Goal: Task Accomplishment & Management: Complete application form

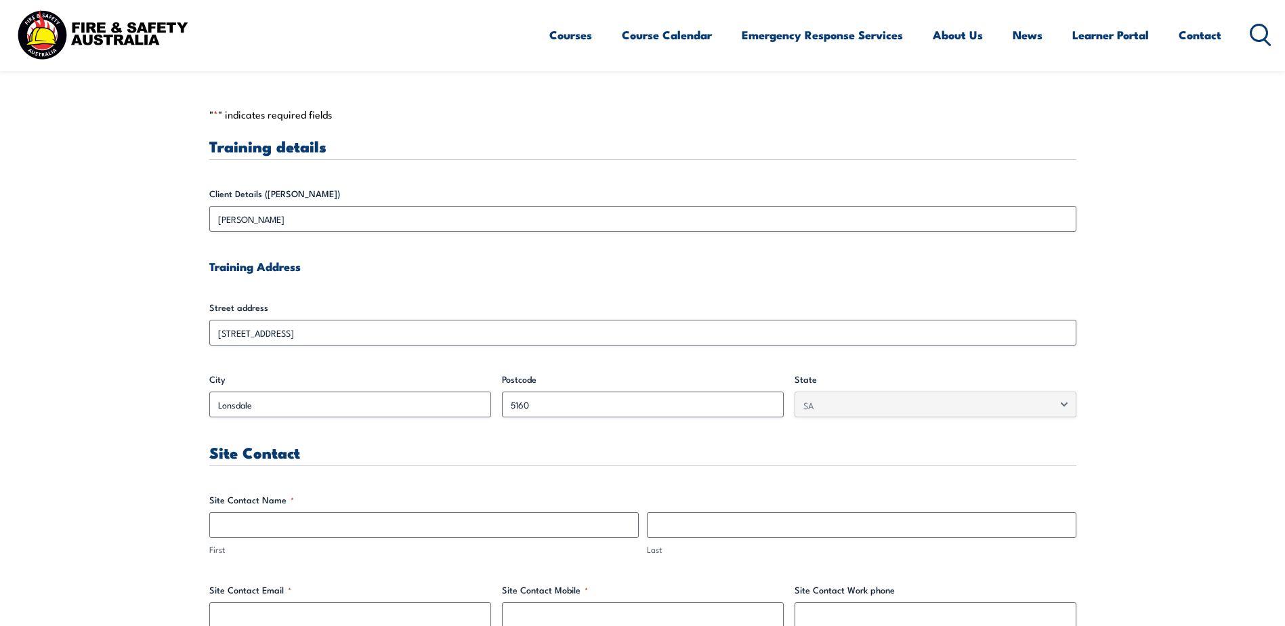
scroll to position [339, 0]
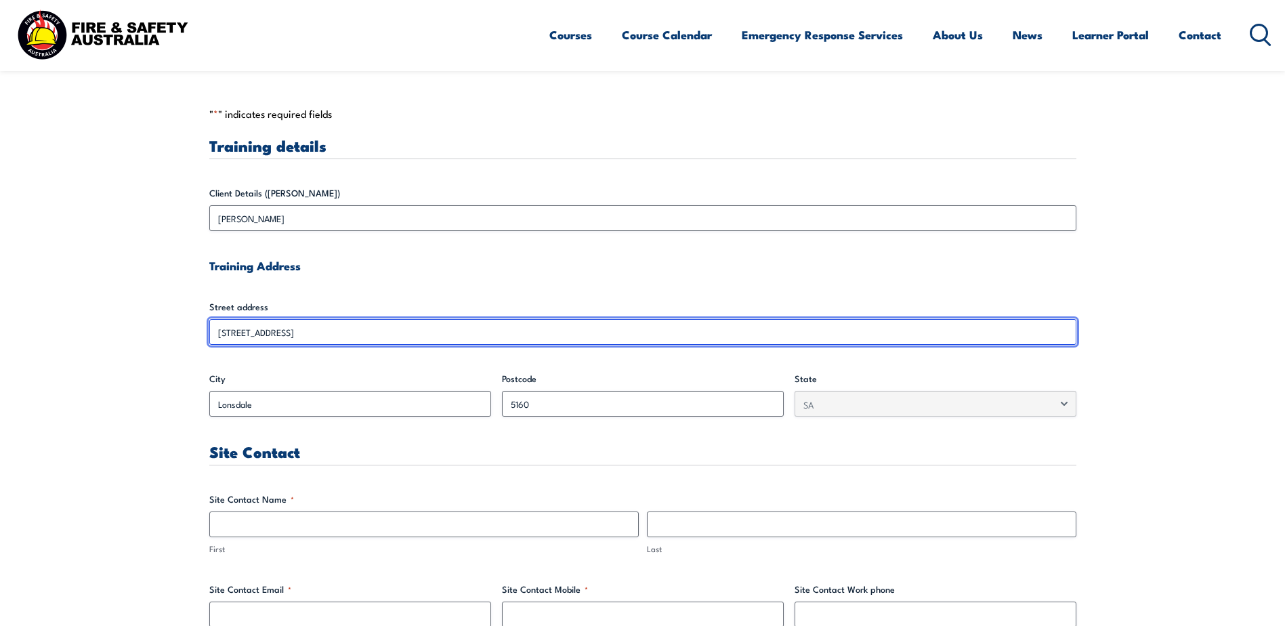
click at [318, 328] on input "[STREET_ADDRESS]" at bounding box center [642, 332] width 867 height 26
drag, startPoint x: 285, startPoint y: 329, endPoint x: 229, endPoint y: 333, distance: 55.7
click at [229, 333] on input "[STREET_ADDRESS]" at bounding box center [642, 332] width 867 height 26
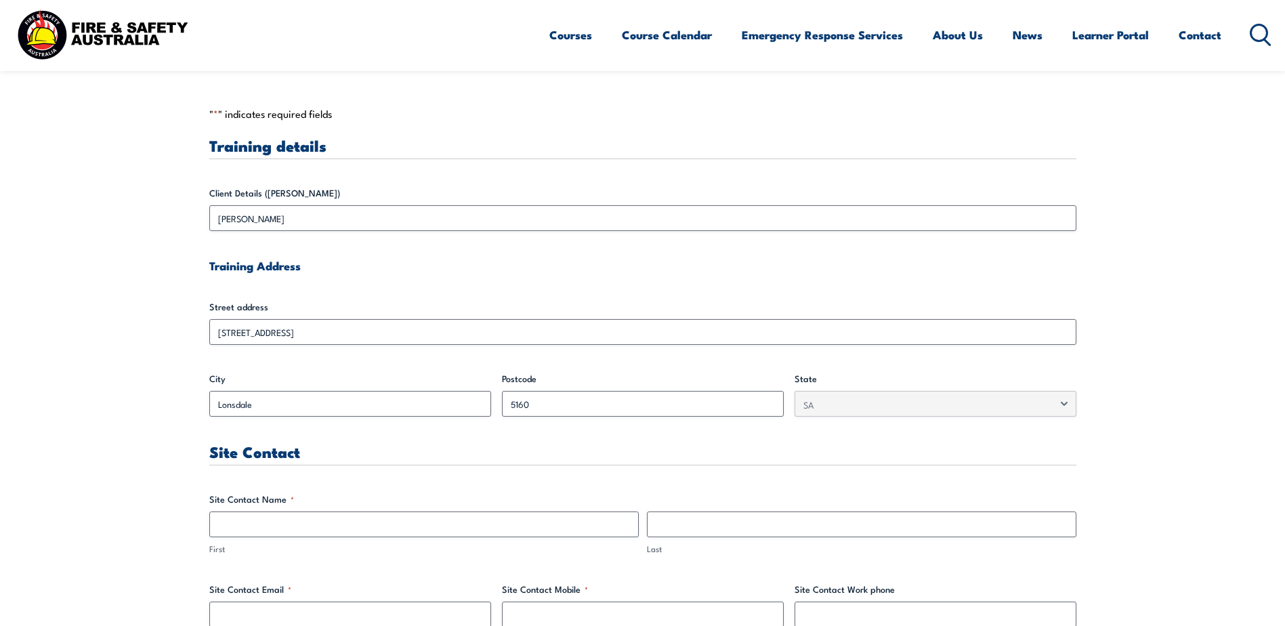
drag, startPoint x: 229, startPoint y: 333, endPoint x: 328, endPoint y: 293, distance: 106.9
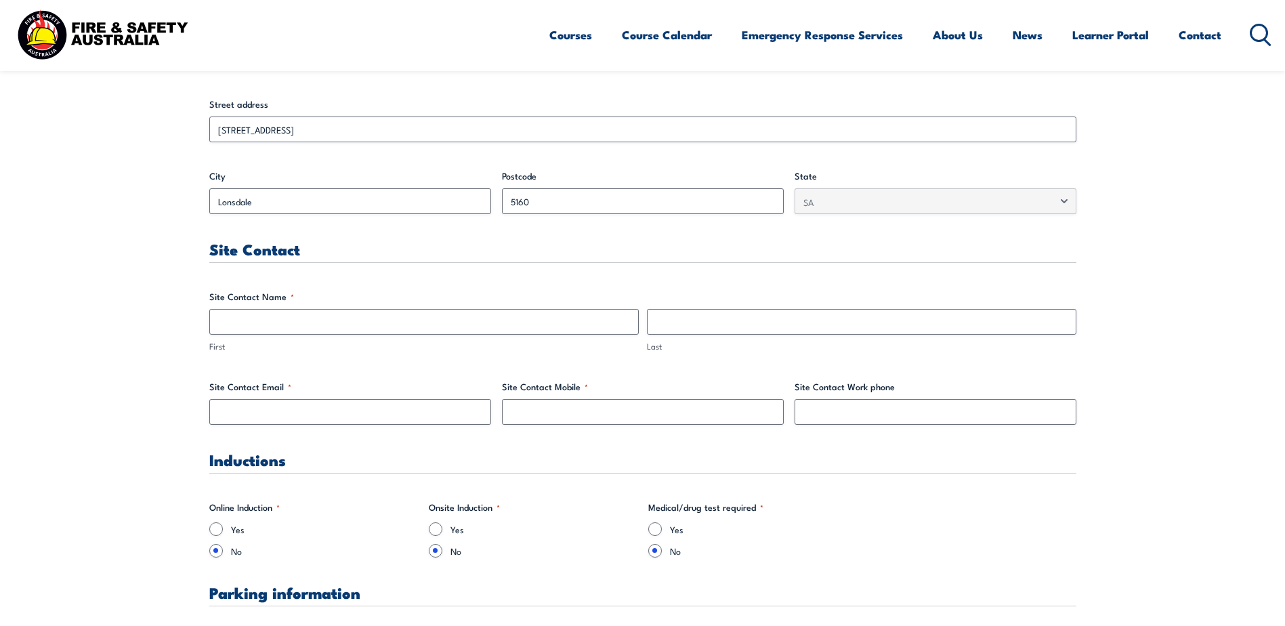
scroll to position [542, 0]
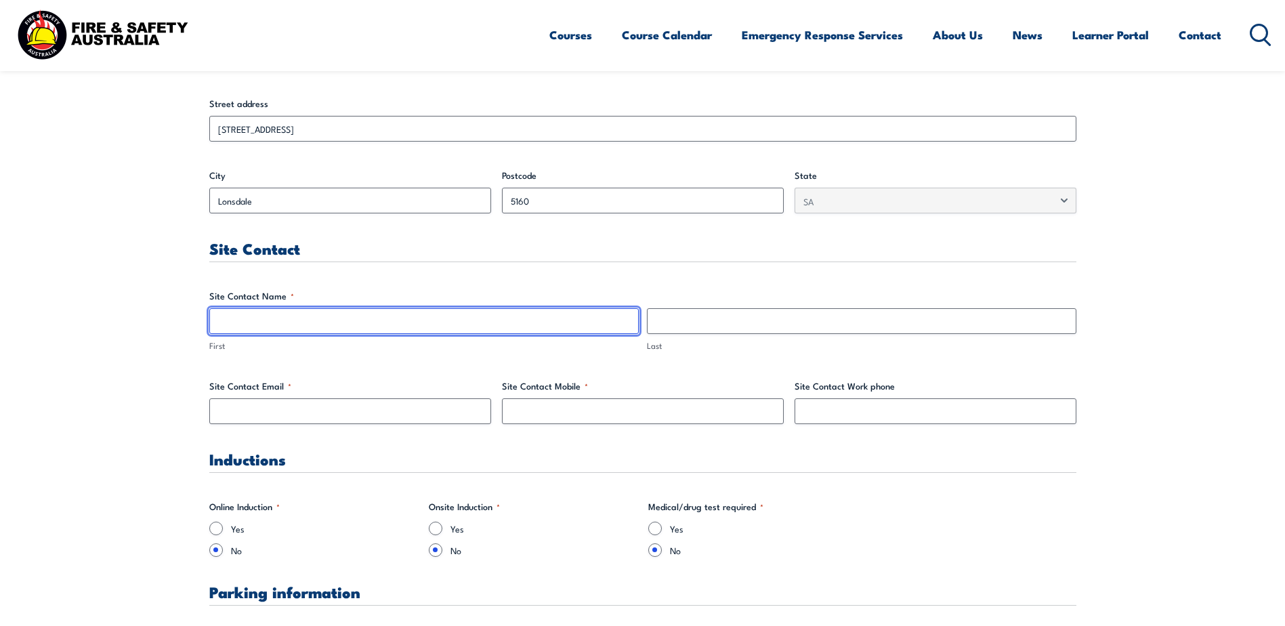
click at [352, 327] on input "First" at bounding box center [424, 321] width 430 height 26
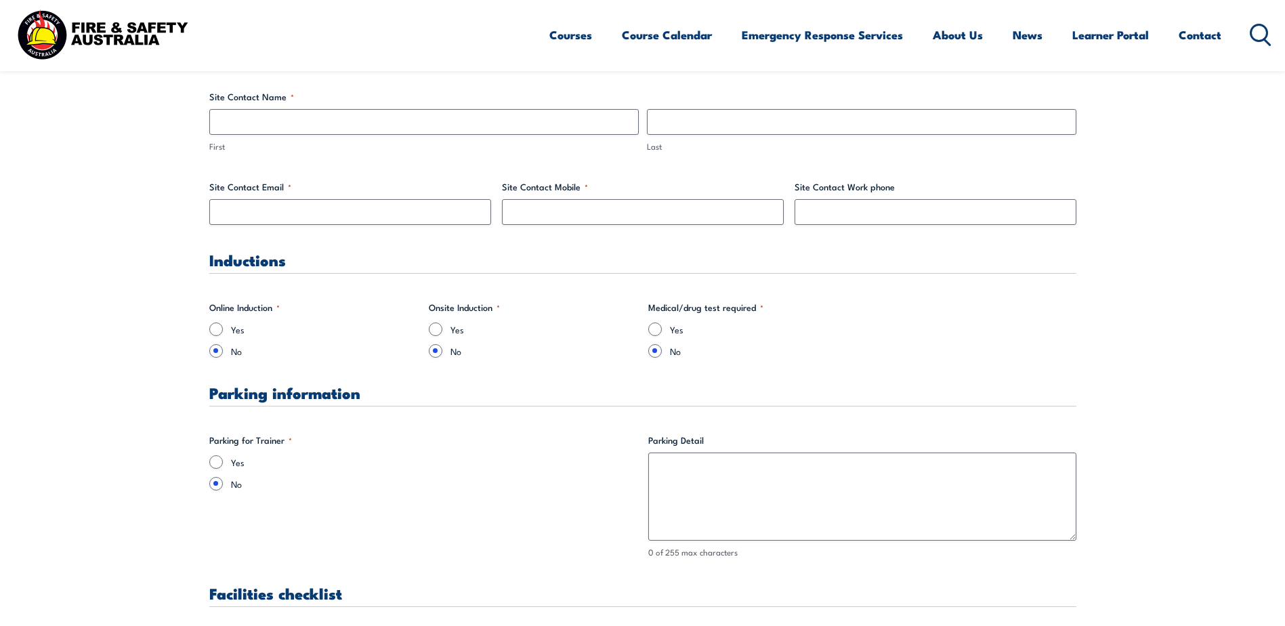
scroll to position [745, 0]
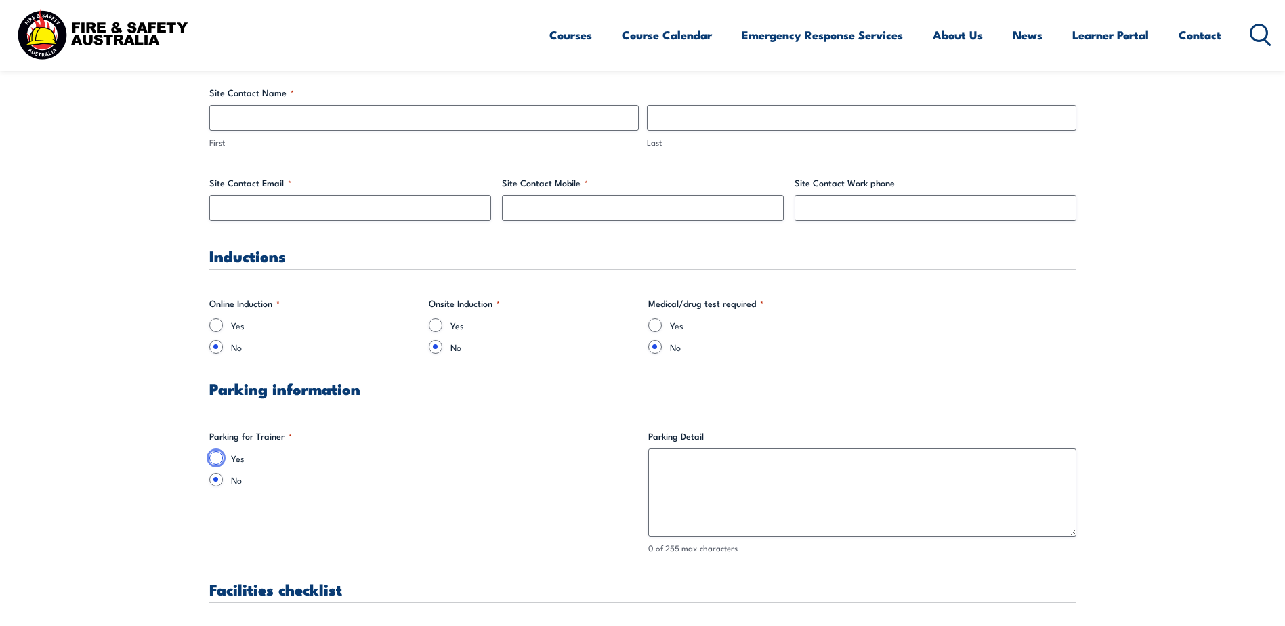
click at [215, 457] on input "Yes" at bounding box center [216, 458] width 14 height 14
radio input "true"
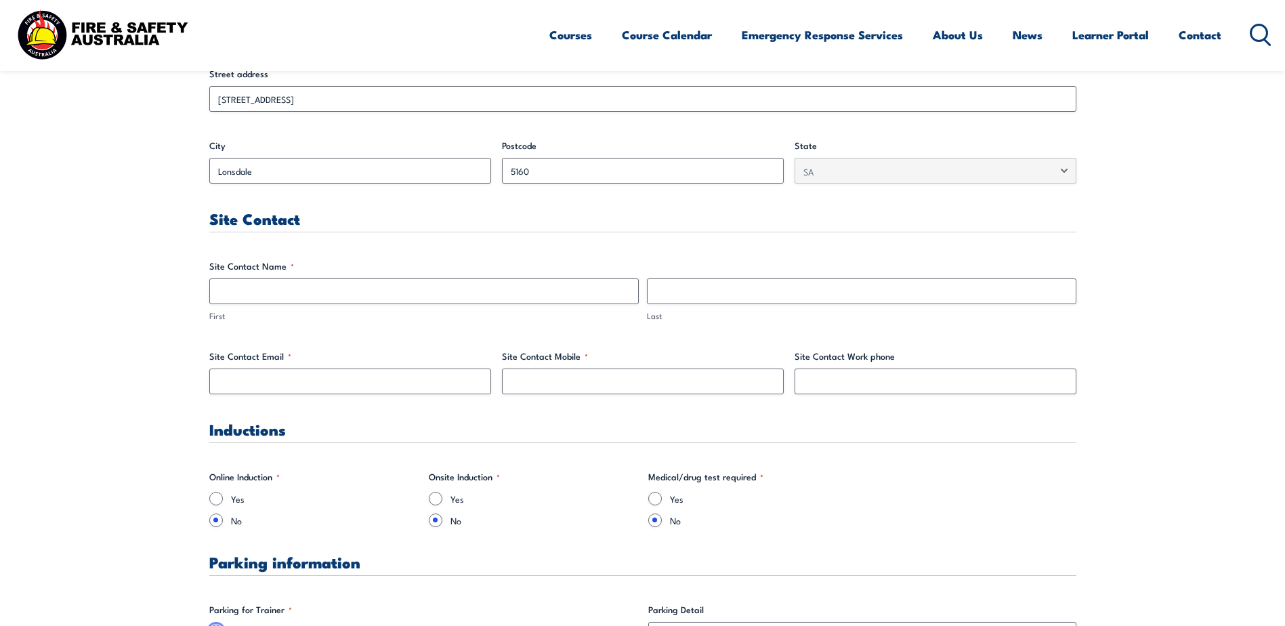
scroll to position [610, 0]
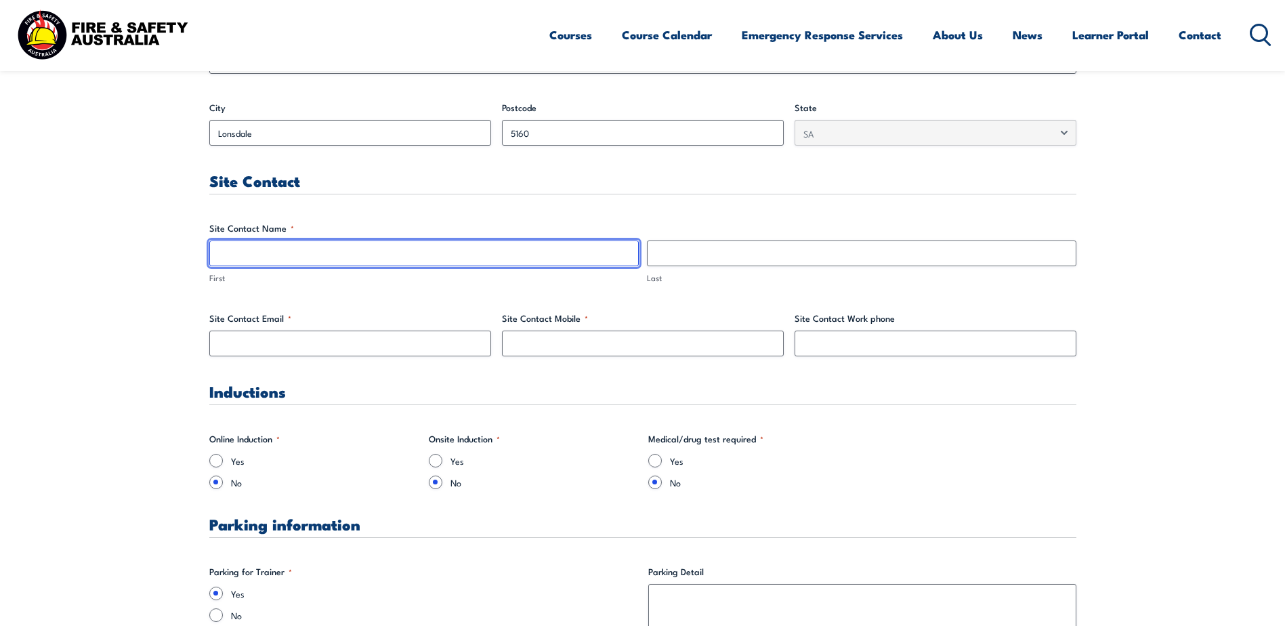
click at [362, 250] on input "First" at bounding box center [424, 254] width 430 height 26
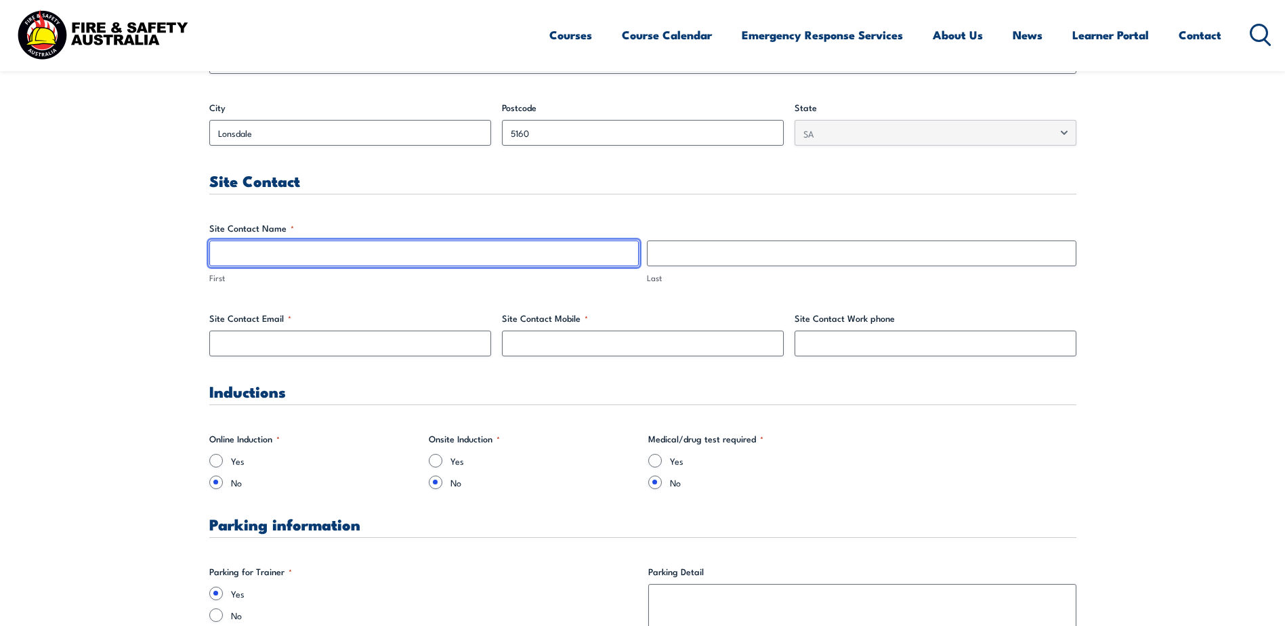
click at [546, 249] on input "First" at bounding box center [424, 254] width 430 height 26
paste input "[PERSON_NAME][EMAIL_ADDRESS][PERSON_NAME][DOMAIN_NAME]"
type input "[PERSON_NAME][EMAIL_ADDRESS][PERSON_NAME][DOMAIN_NAME]"
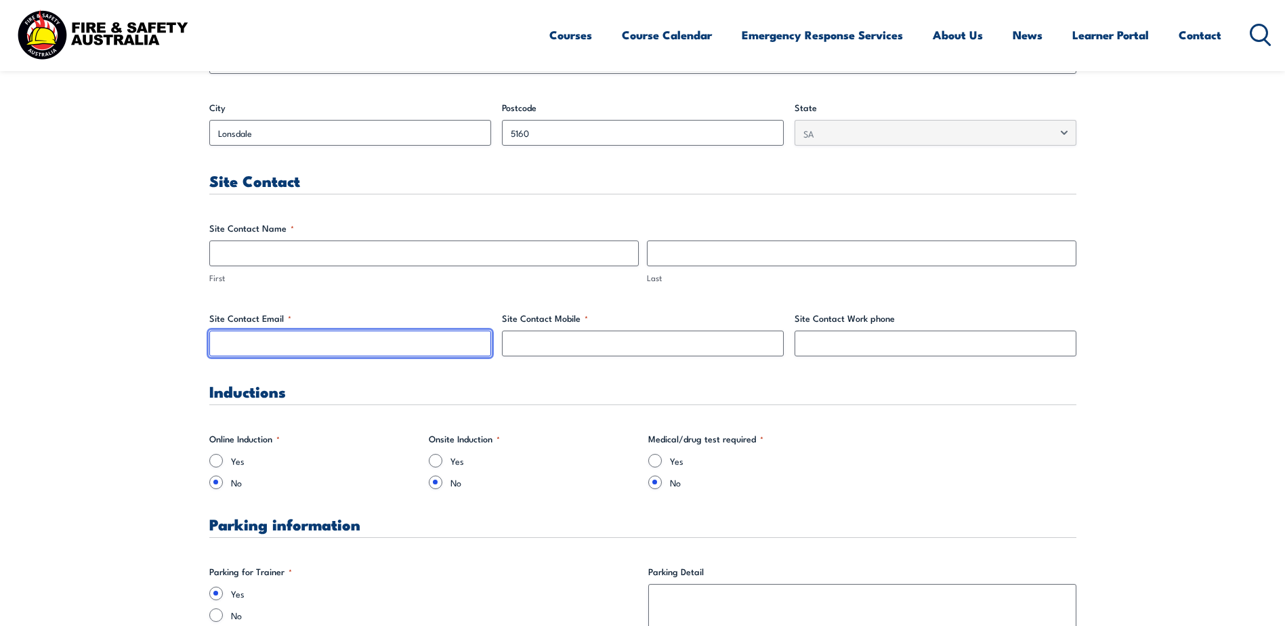
click at [293, 345] on input "Site Contact Email *" at bounding box center [350, 344] width 282 height 26
paste input "[PERSON_NAME][EMAIL_ADDRESS][PERSON_NAME][DOMAIN_NAME]"
type input "[PERSON_NAME][EMAIL_ADDRESS][PERSON_NAME][DOMAIN_NAME]"
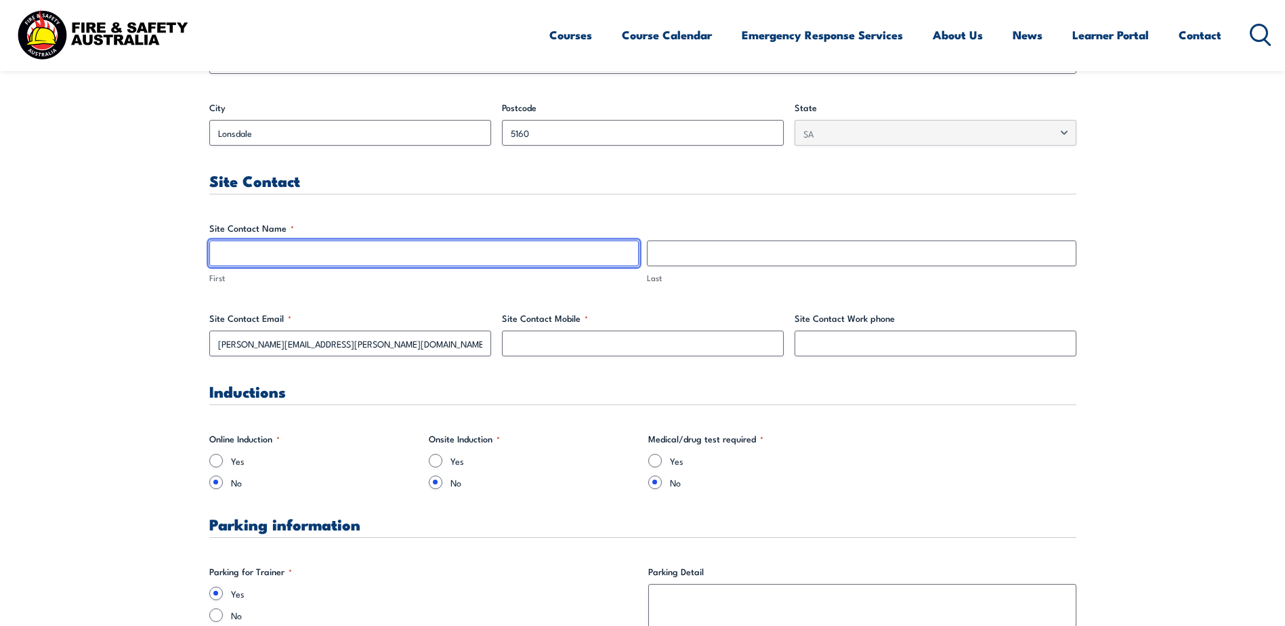
click at [264, 255] on input "First" at bounding box center [424, 254] width 430 height 26
type input "[PERSON_NAME]"
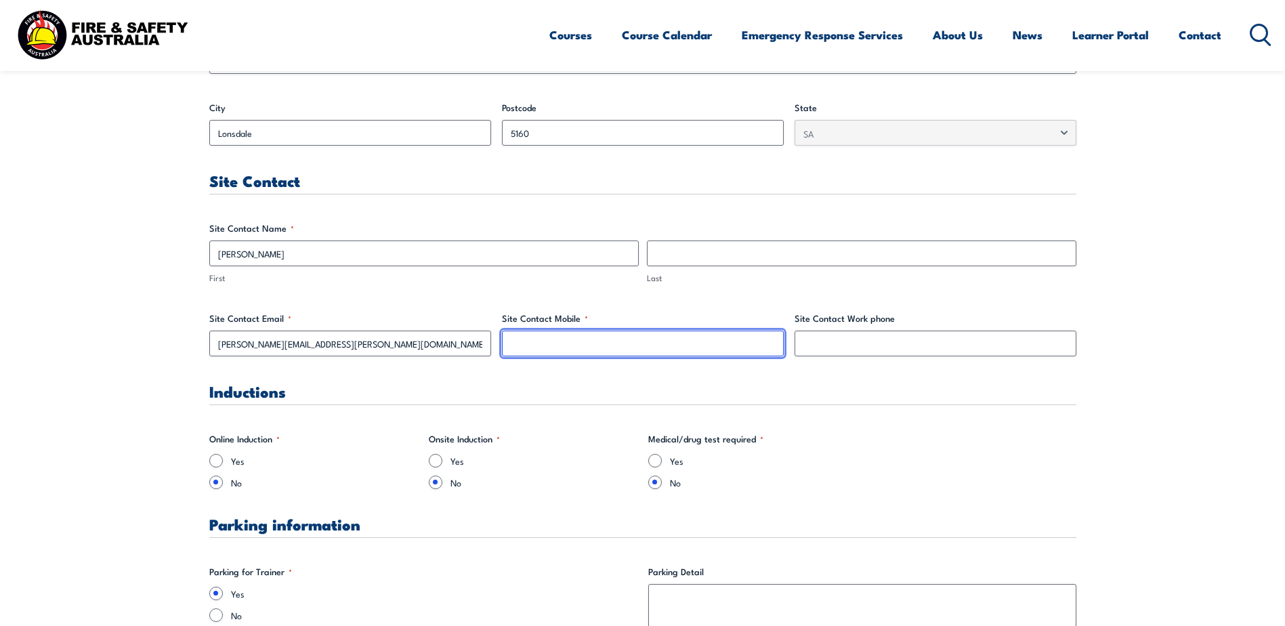
click at [552, 348] on input "Site Contact Mobile *" at bounding box center [643, 344] width 282 height 26
paste input "0458 694 249"
click at [549, 345] on input "0458 694 249" at bounding box center [643, 344] width 282 height 26
type input "0458694249"
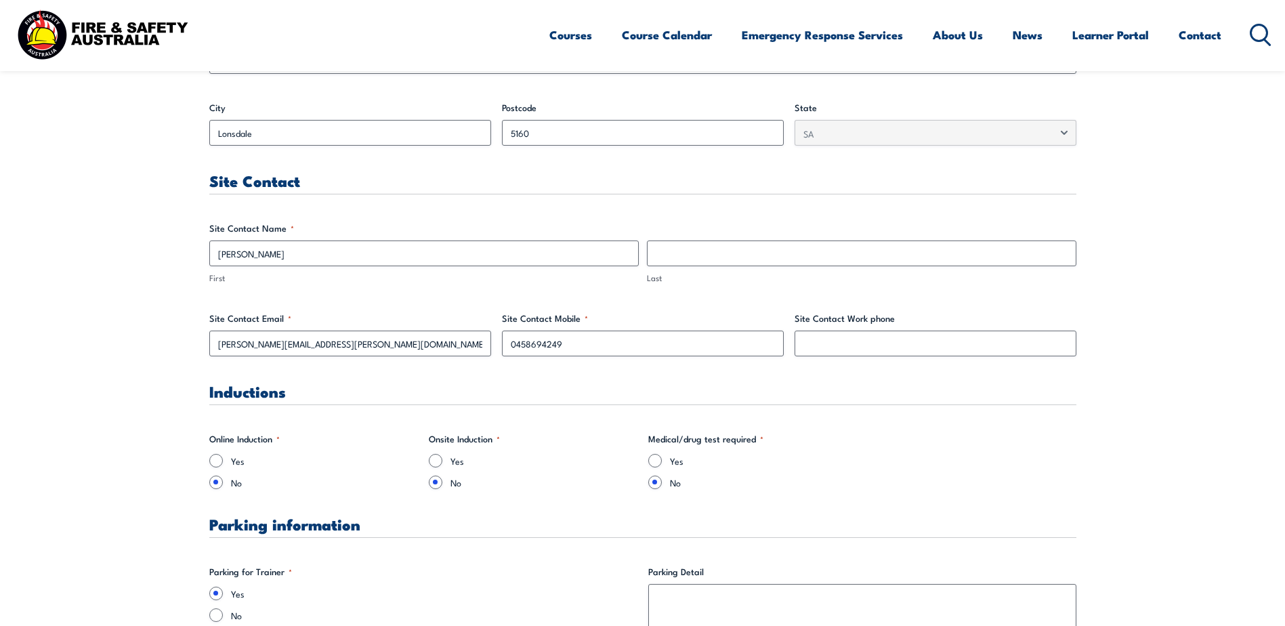
click at [644, 316] on label "Site Contact Mobile *" at bounding box center [643, 319] width 282 height 14
click at [644, 331] on input "0458694249" at bounding box center [643, 344] width 282 height 26
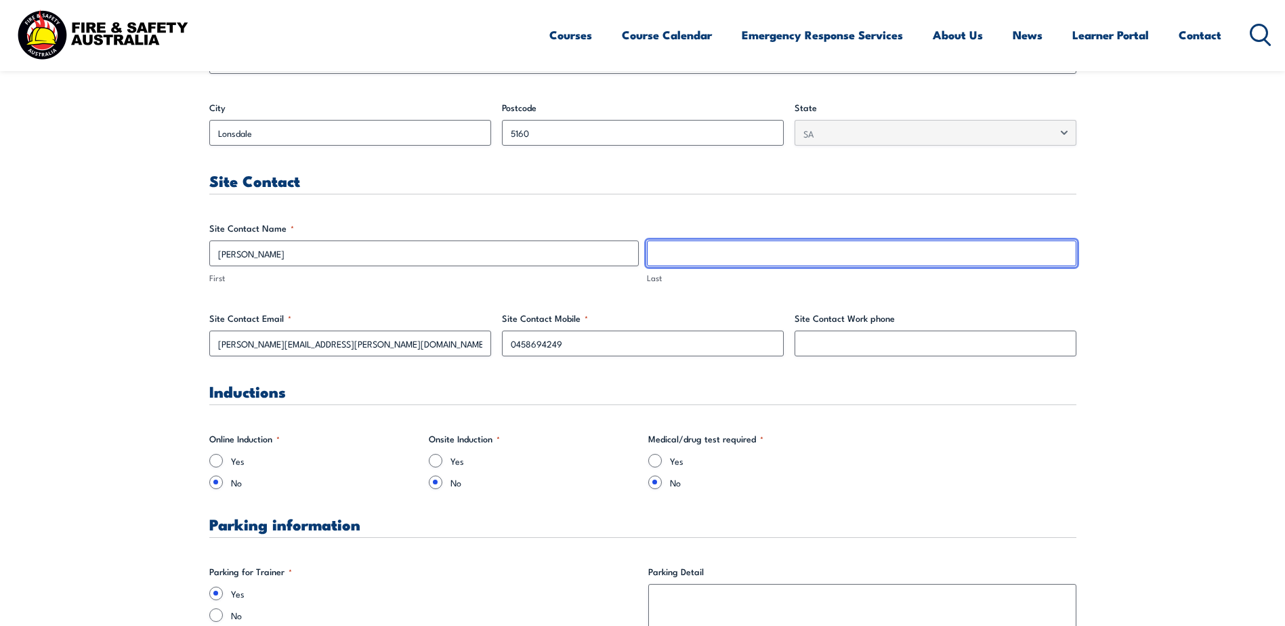
click at [682, 258] on input "Last" at bounding box center [862, 254] width 430 height 26
type input "F"
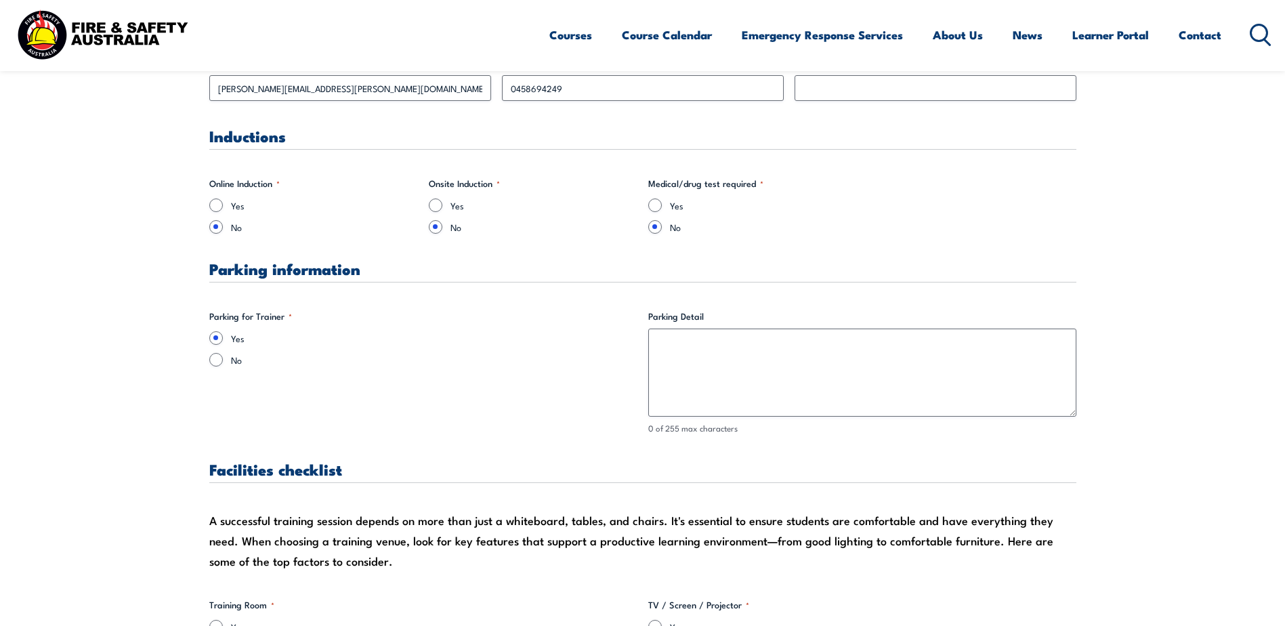
scroll to position [1084, 0]
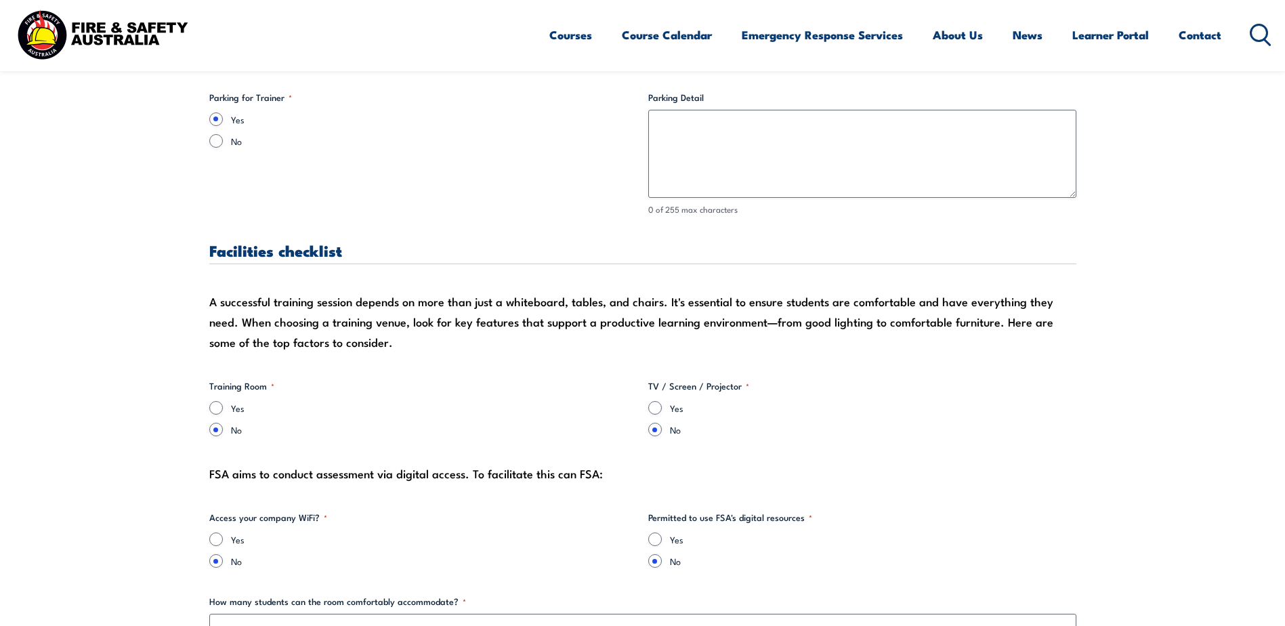
click at [230, 404] on div "Yes" at bounding box center [423, 408] width 428 height 14
click at [220, 406] on input "Yes" at bounding box center [216, 408] width 14 height 14
radio input "true"
click at [658, 411] on input "Yes" at bounding box center [655, 408] width 14 height 14
radio input "true"
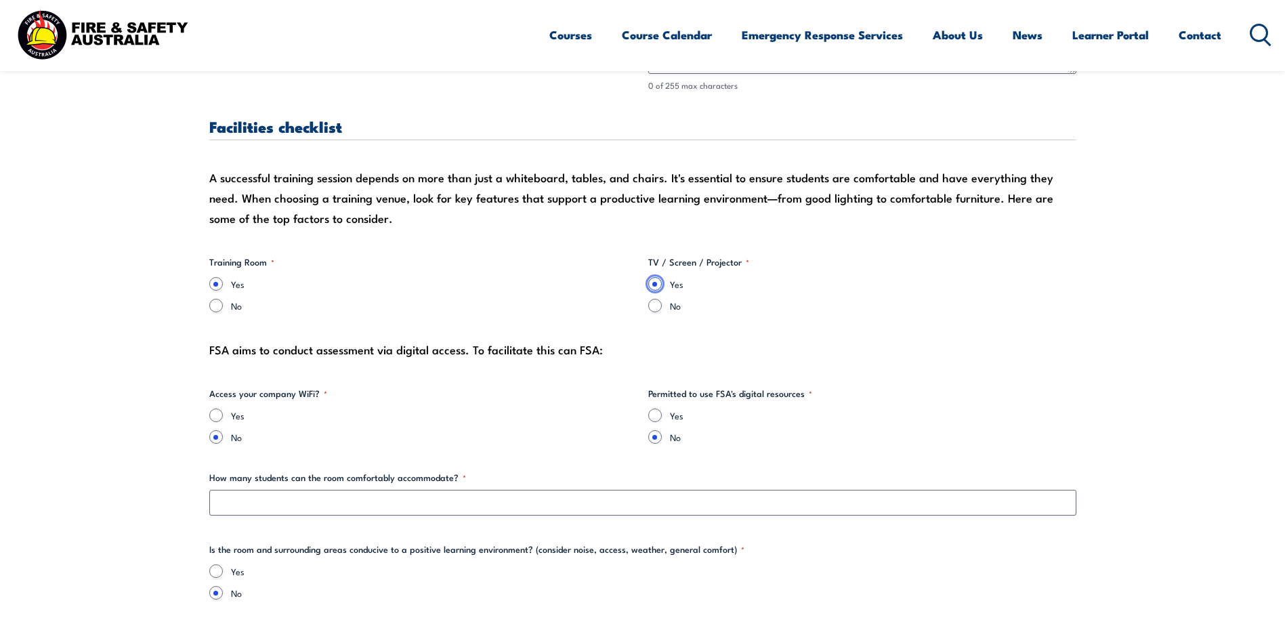
scroll to position [1219, 0]
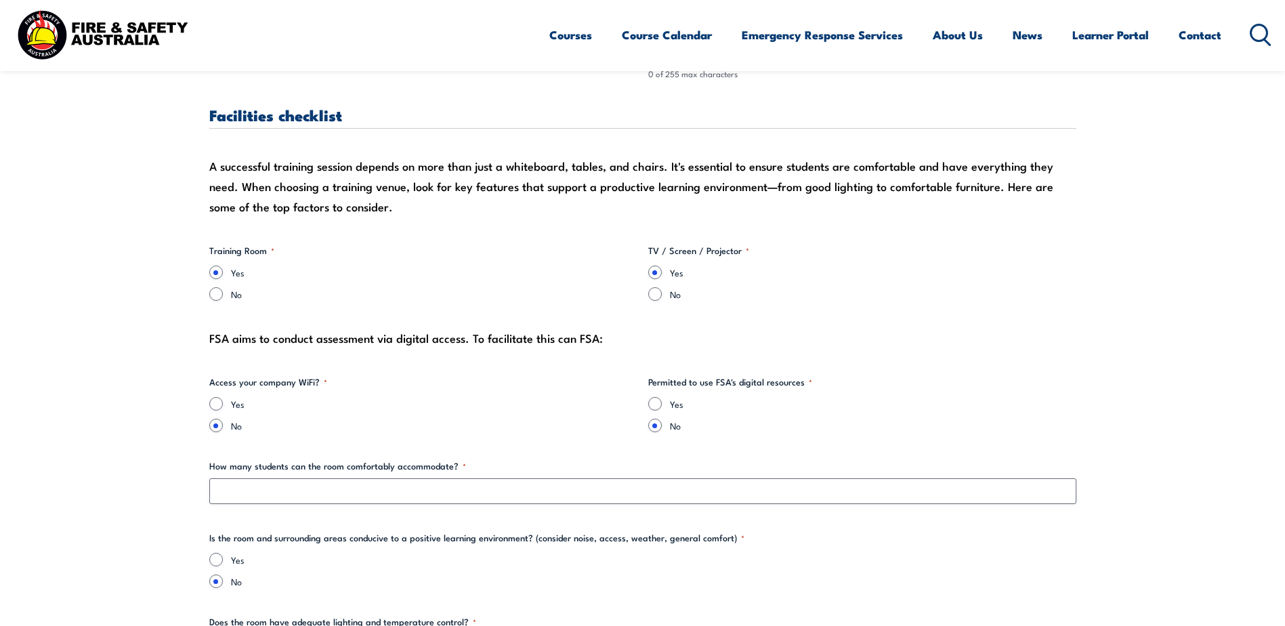
click at [228, 402] on div "Yes" at bounding box center [423, 404] width 428 height 14
click at [215, 402] on input "Yes" at bounding box center [216, 404] width 14 height 14
radio input "true"
click at [657, 402] on input "Yes" at bounding box center [655, 404] width 14 height 14
radio input "true"
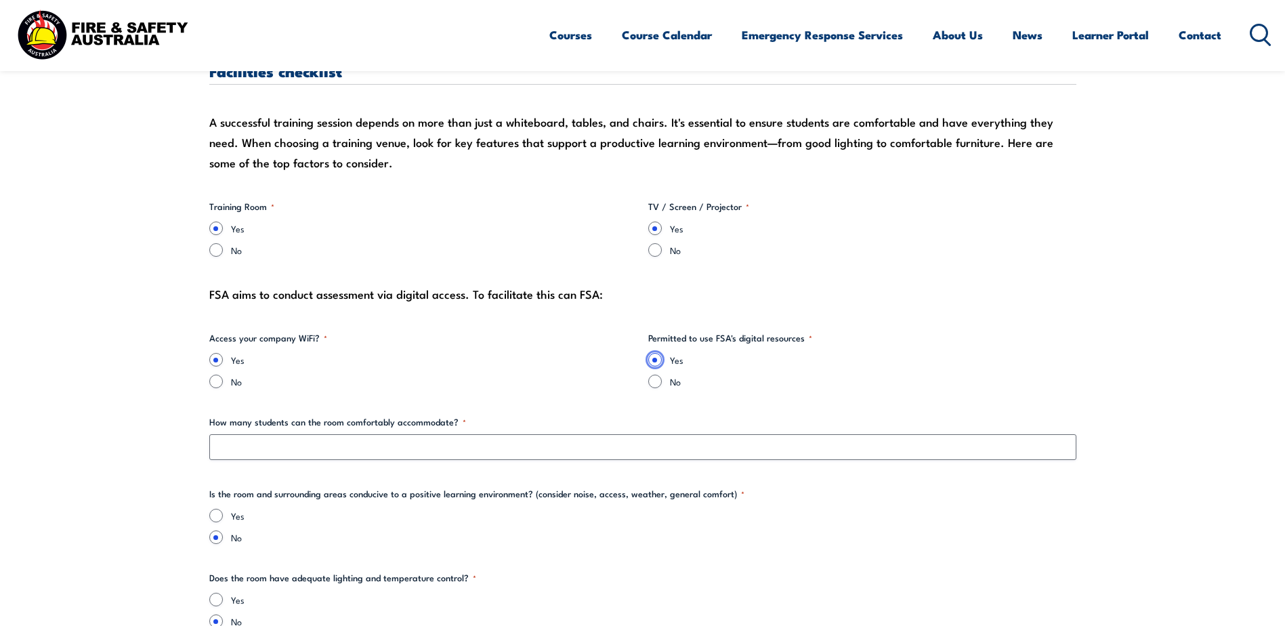
scroll to position [1287, 0]
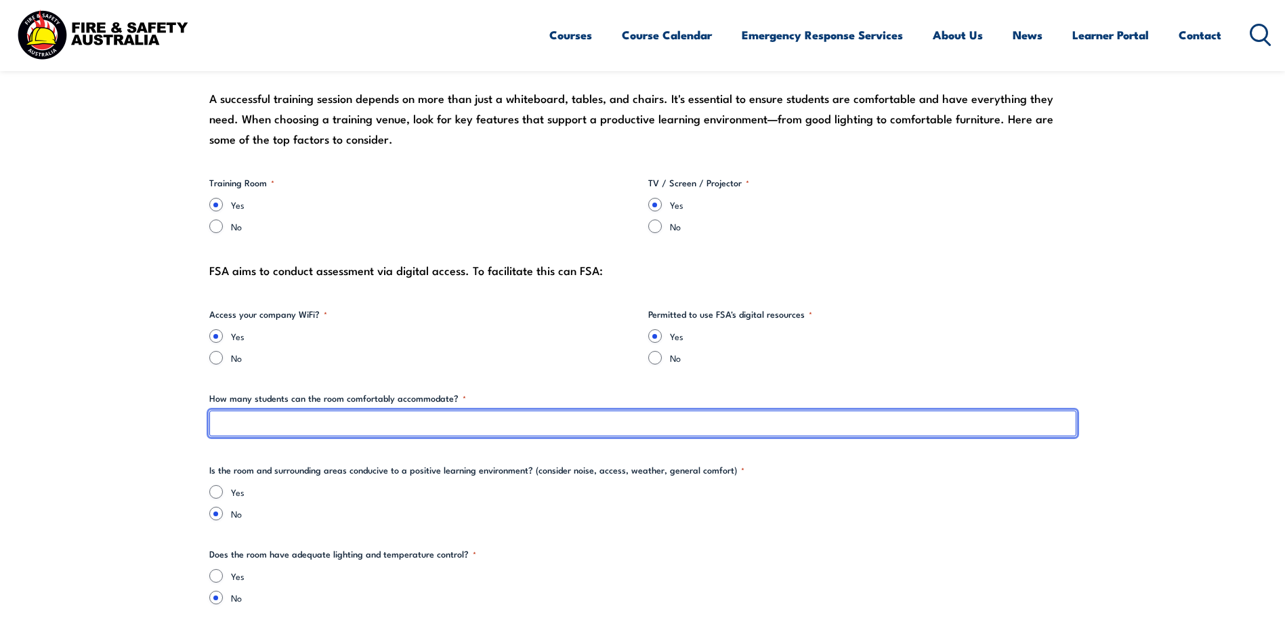
click at [320, 418] on input "How many students can the room comfortably accommodate? *" at bounding box center [642, 424] width 867 height 26
type input "10"
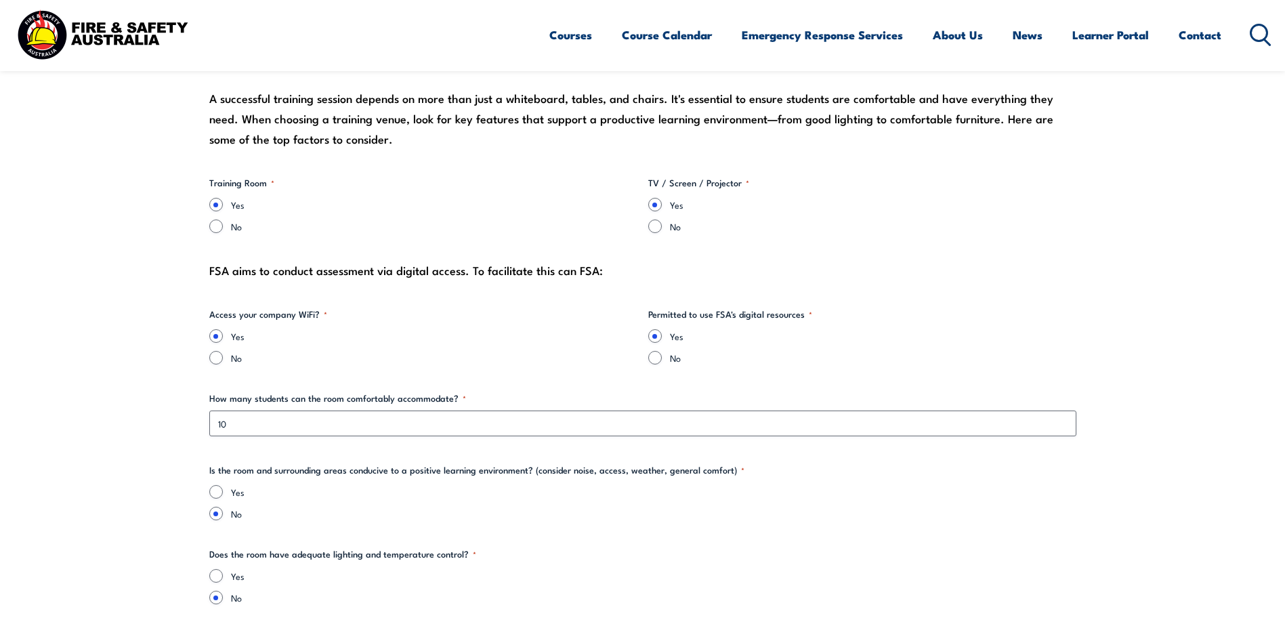
click at [495, 359] on label "No" at bounding box center [434, 358] width 406 height 14
click at [223, 359] on input "No" at bounding box center [216, 358] width 14 height 14
radio input "true"
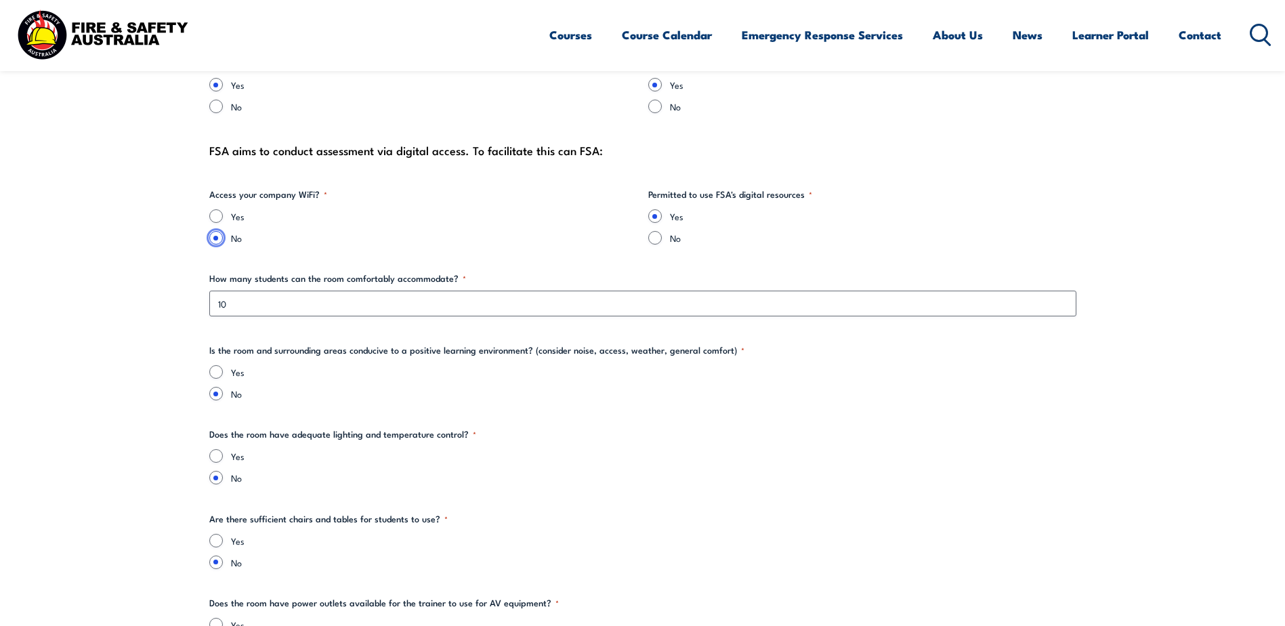
scroll to position [1423, 0]
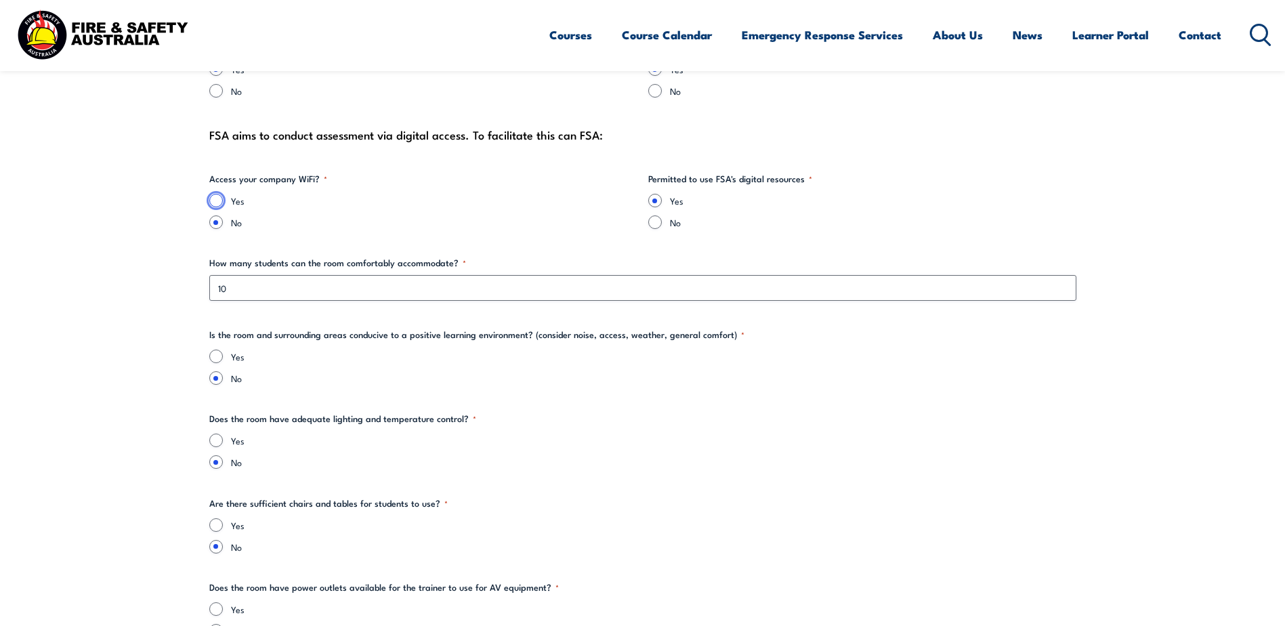
click at [219, 203] on input "Yes" at bounding box center [216, 201] width 14 height 14
radio input "true"
click at [223, 353] on div "Yes" at bounding box center [642, 357] width 867 height 14
click at [214, 353] on input "Yes" at bounding box center [216, 357] width 14 height 14
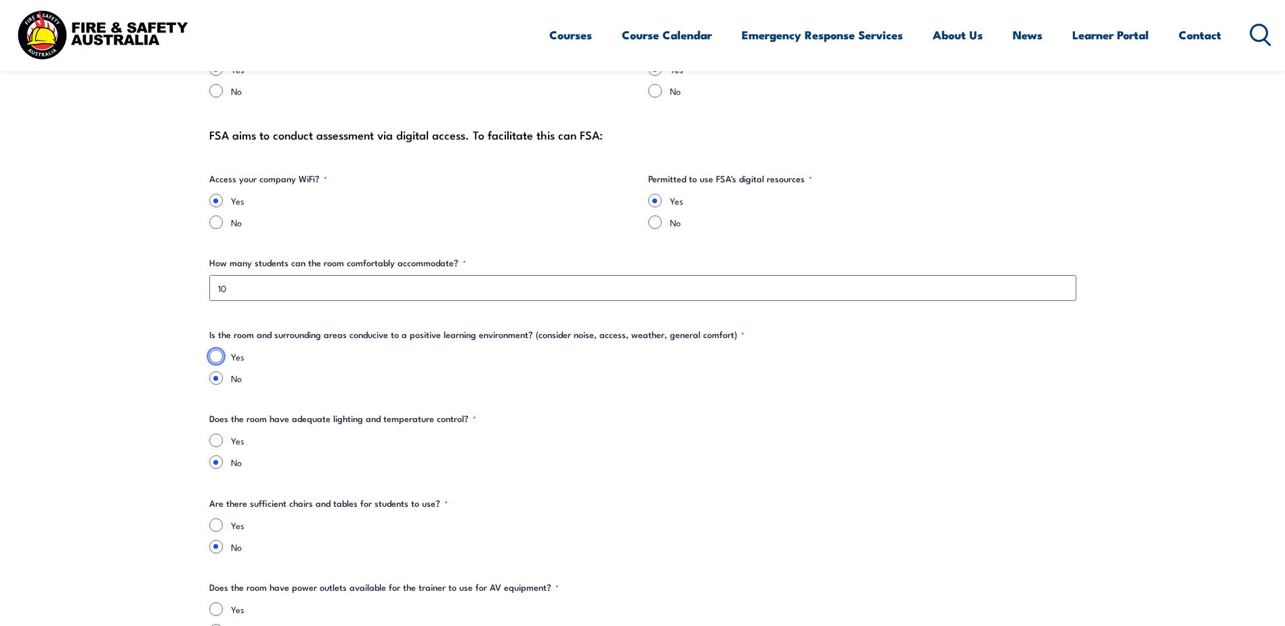
radio input "true"
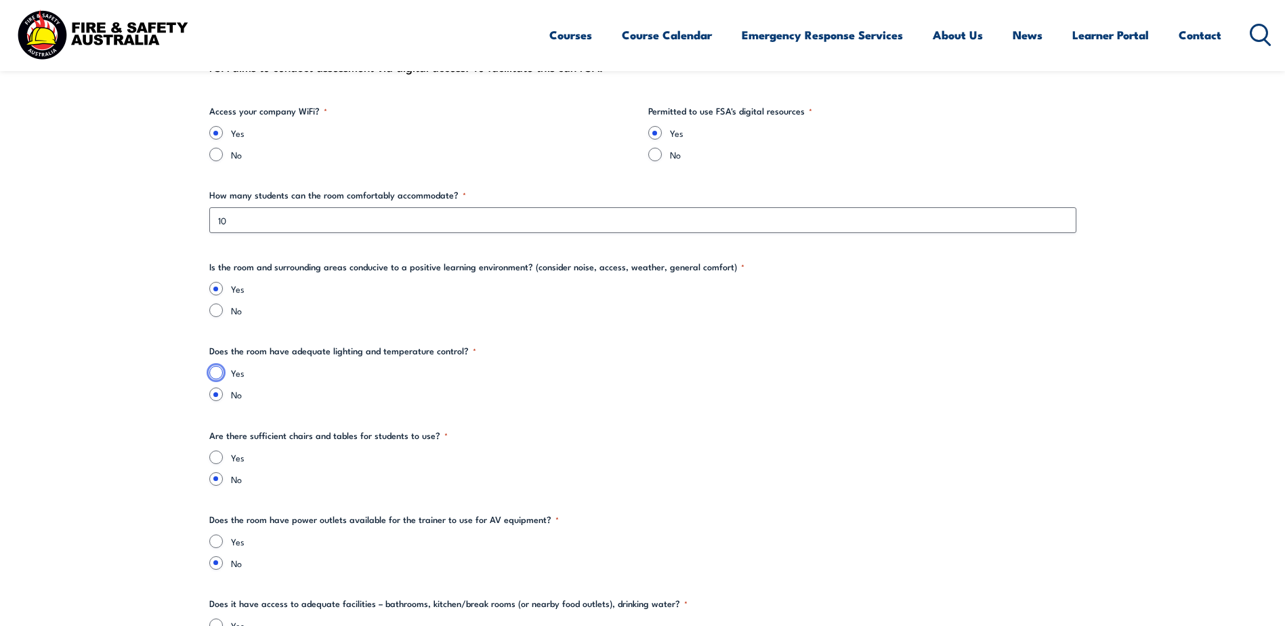
click at [219, 371] on input "Yes" at bounding box center [216, 373] width 14 height 14
radio input "true"
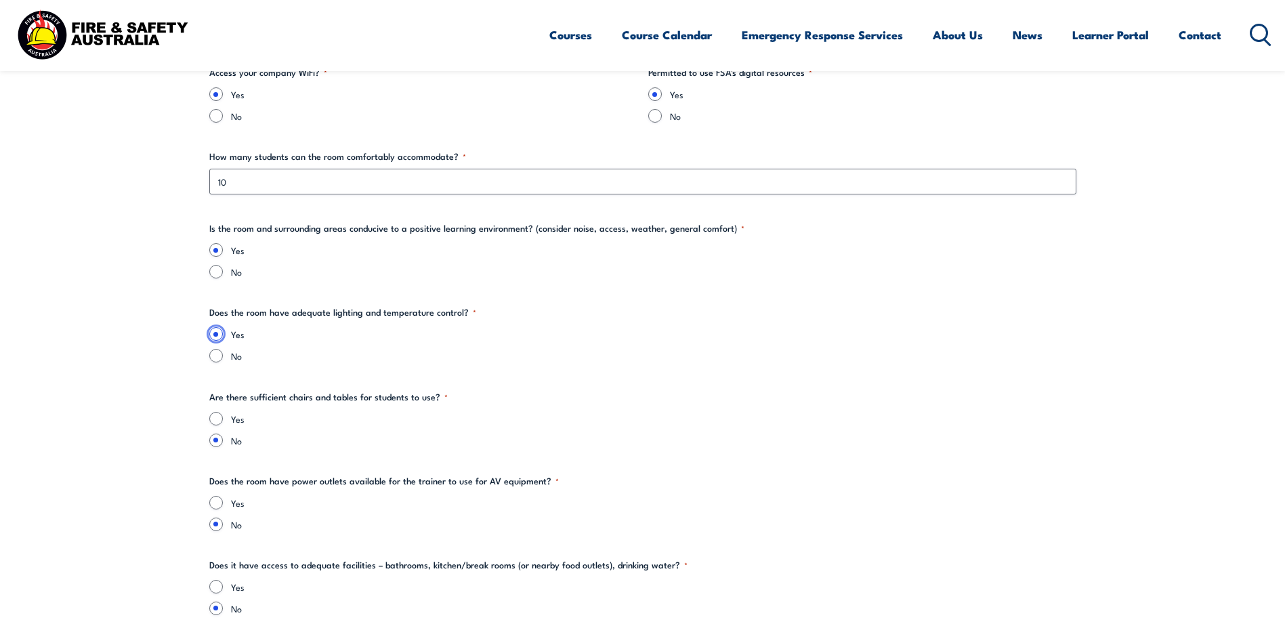
scroll to position [1558, 0]
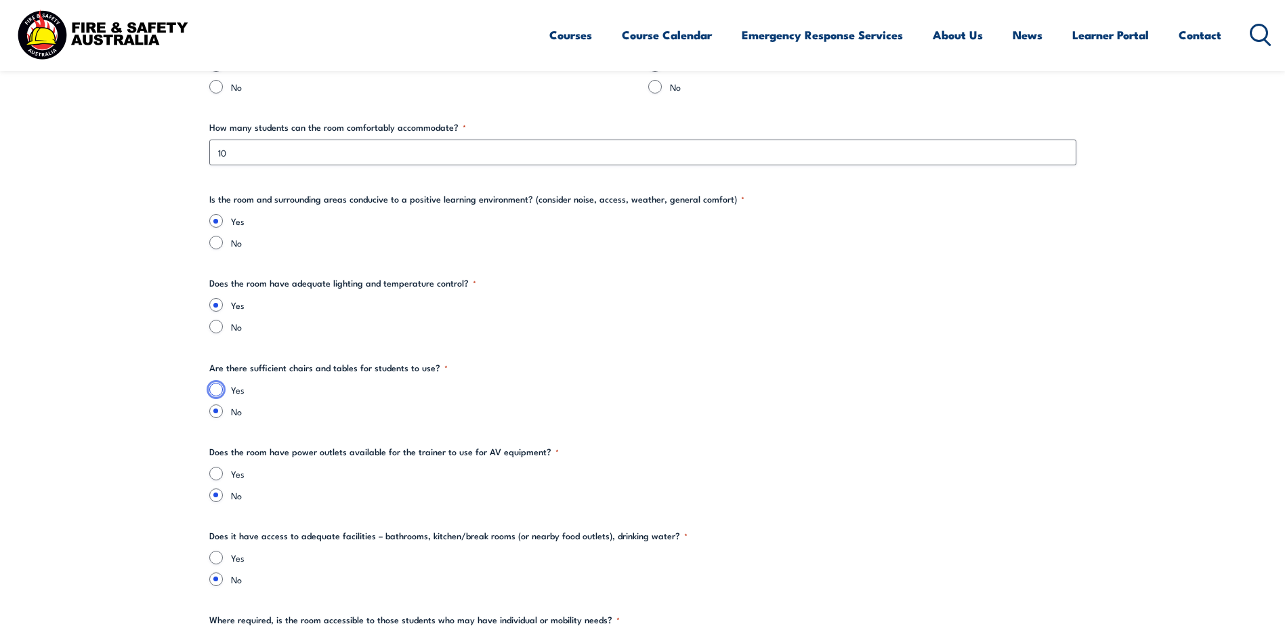
click at [218, 392] on input "Yes" at bounding box center [216, 390] width 14 height 14
radio input "true"
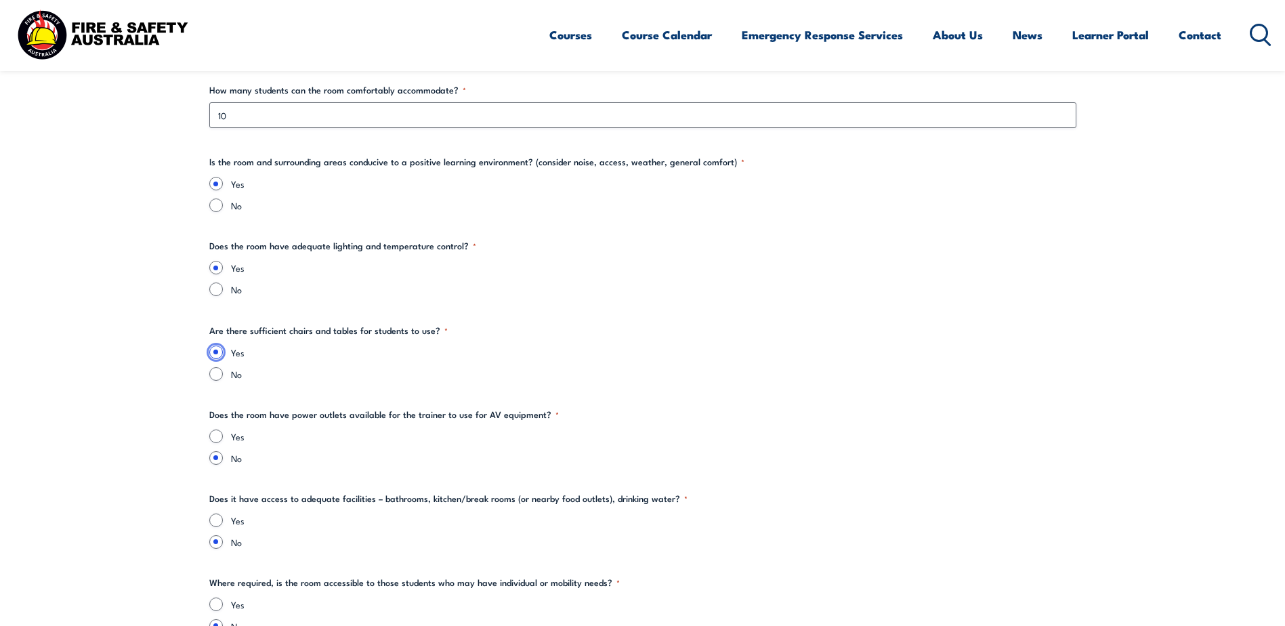
scroll to position [1626, 0]
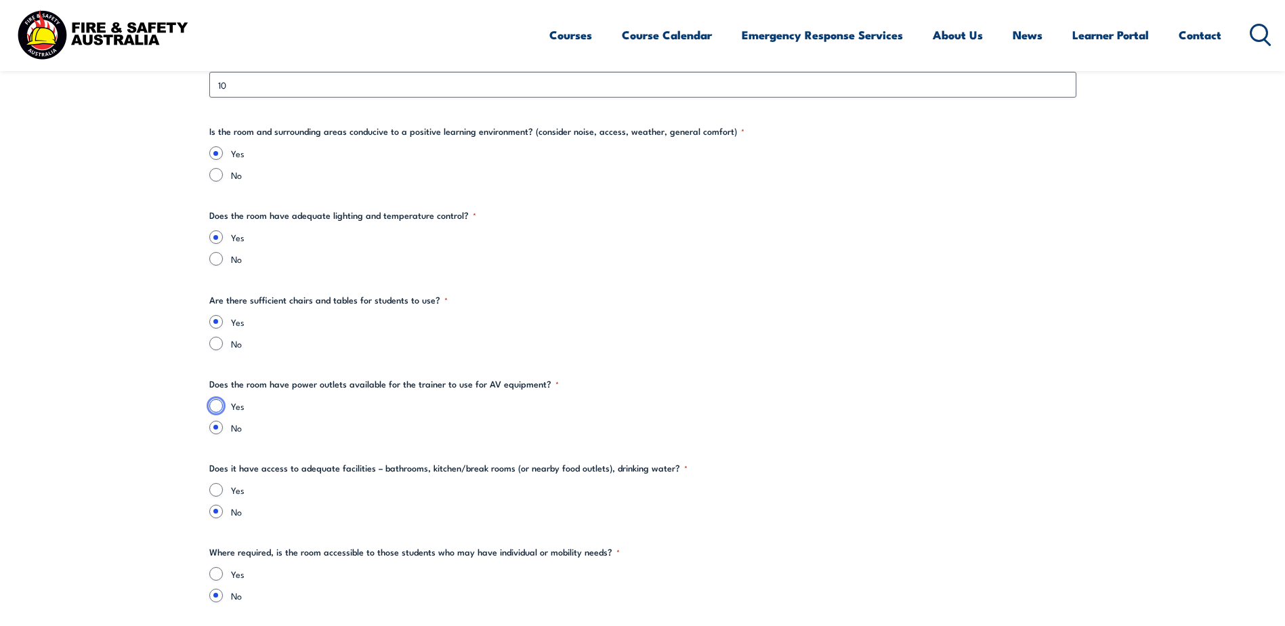
click at [215, 409] on input "Yes" at bounding box center [216, 406] width 14 height 14
radio input "true"
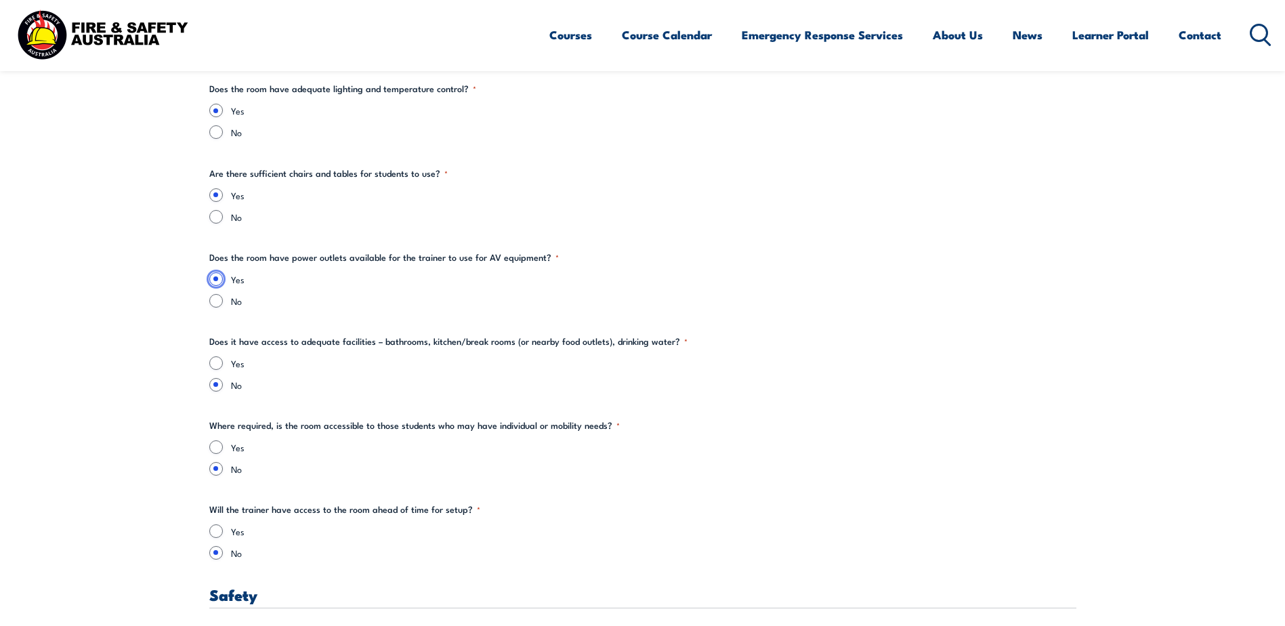
scroll to position [1761, 0]
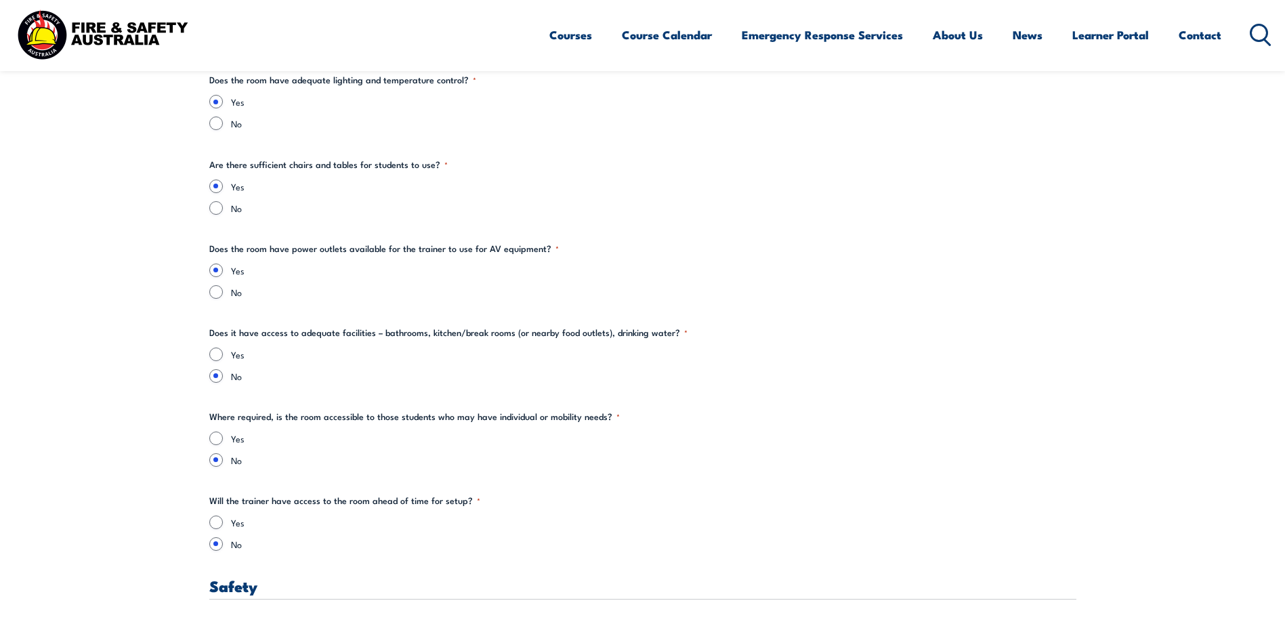
click at [133, 358] on section "" * " indicates required fields Training details Client Details ([PERSON_NAME])…" at bounding box center [642, 611] width 1285 height 3968
click at [219, 352] on input "Yes" at bounding box center [216, 355] width 14 height 14
radio input "true"
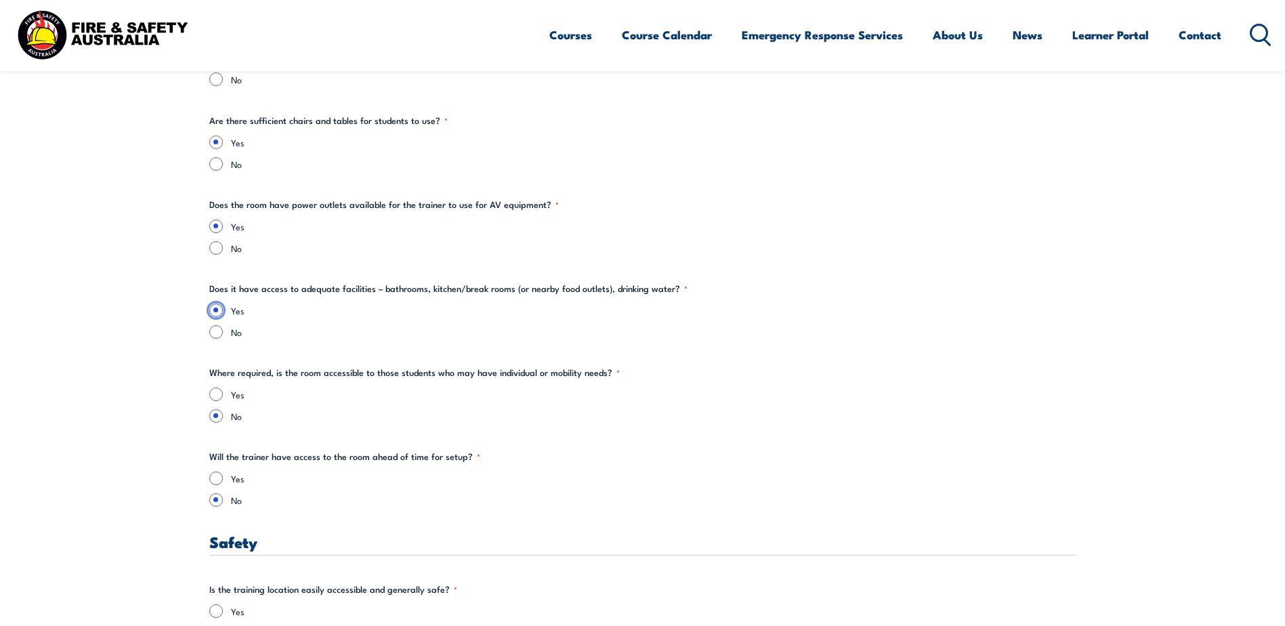
scroll to position [1829, 0]
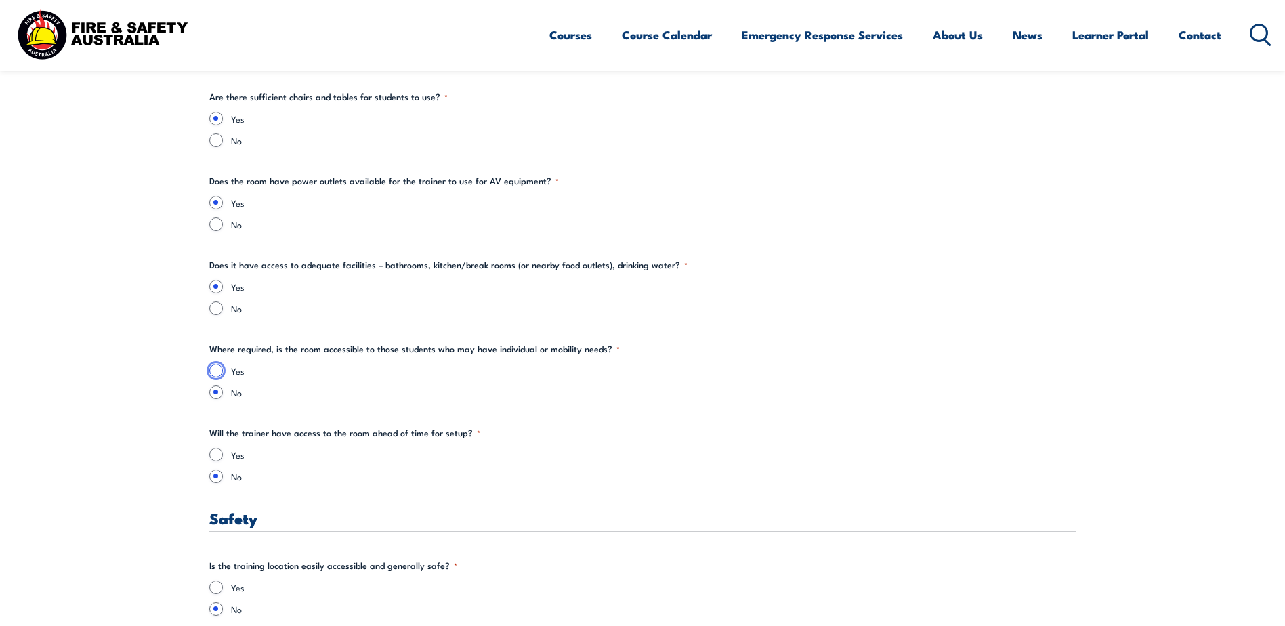
click at [217, 370] on input "Yes" at bounding box center [216, 371] width 14 height 14
radio input "true"
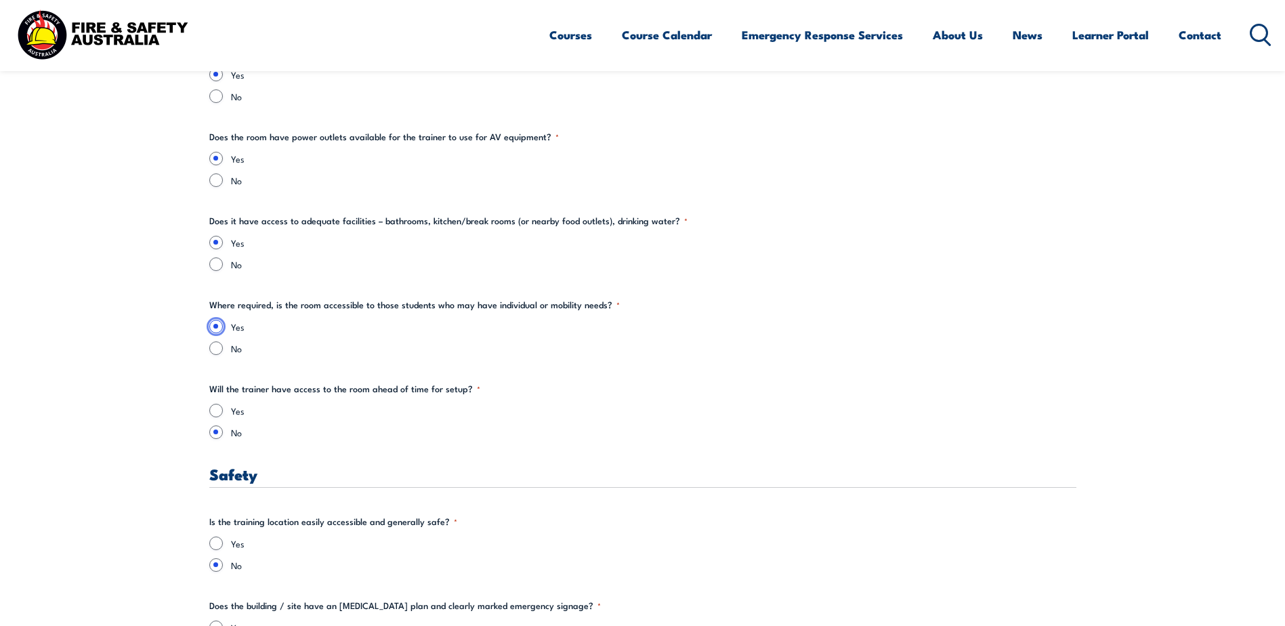
scroll to position [1897, 0]
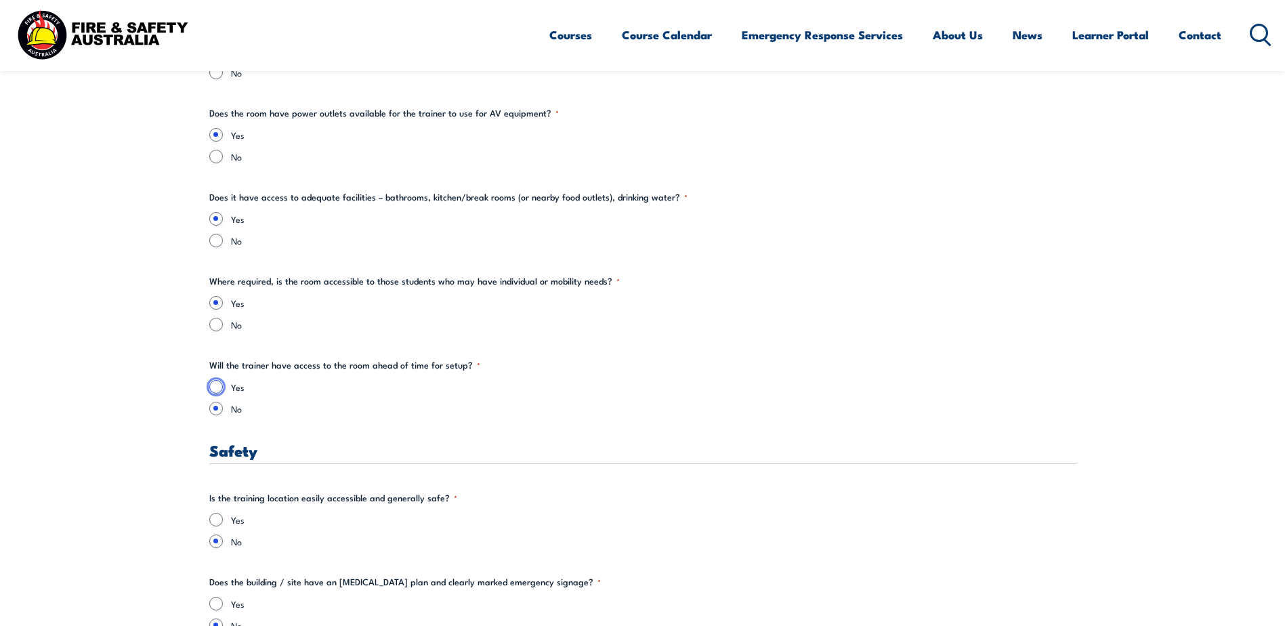
click at [217, 384] on input "Yes" at bounding box center [216, 387] width 14 height 14
radio input "true"
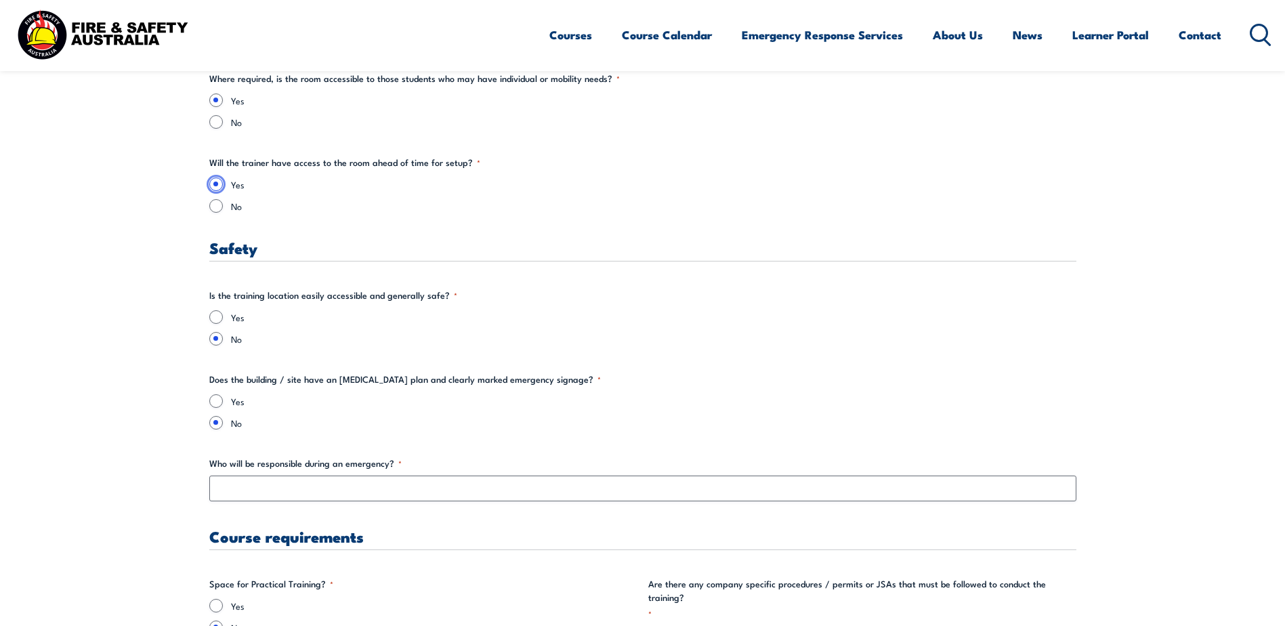
scroll to position [2100, 0]
click at [134, 369] on section "" * " indicates required fields Training details Client Details ([PERSON_NAME])…" at bounding box center [642, 272] width 1285 height 3968
click at [215, 318] on input "Yes" at bounding box center [216, 317] width 14 height 14
radio input "true"
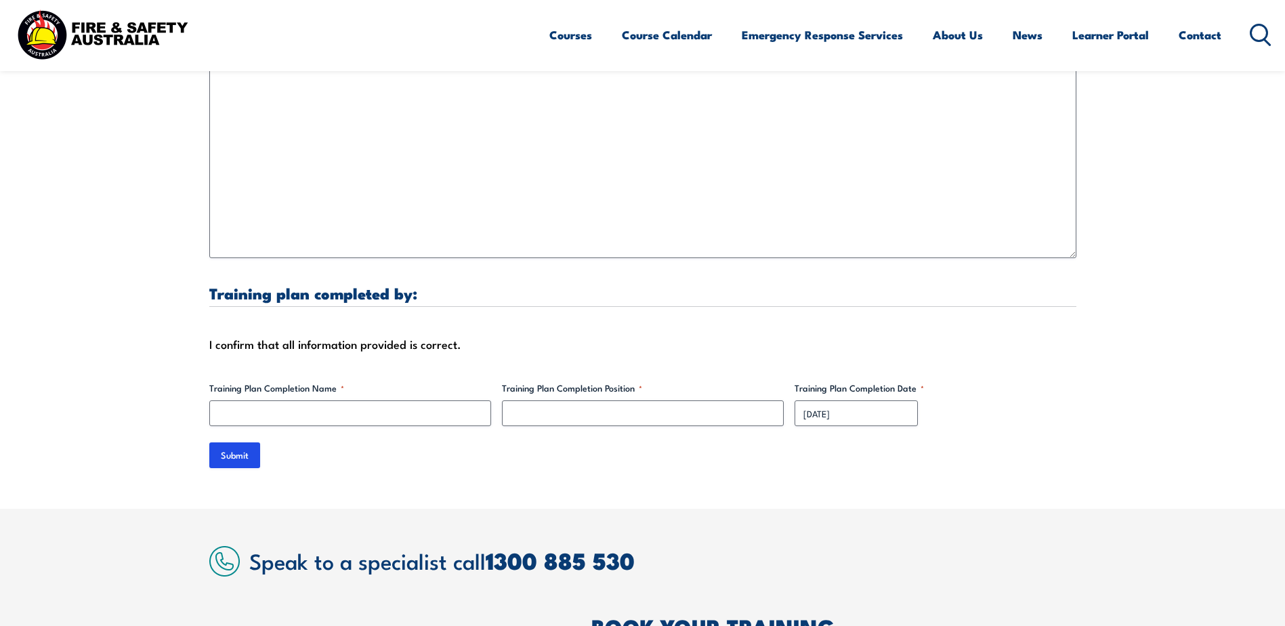
scroll to position [3929, 0]
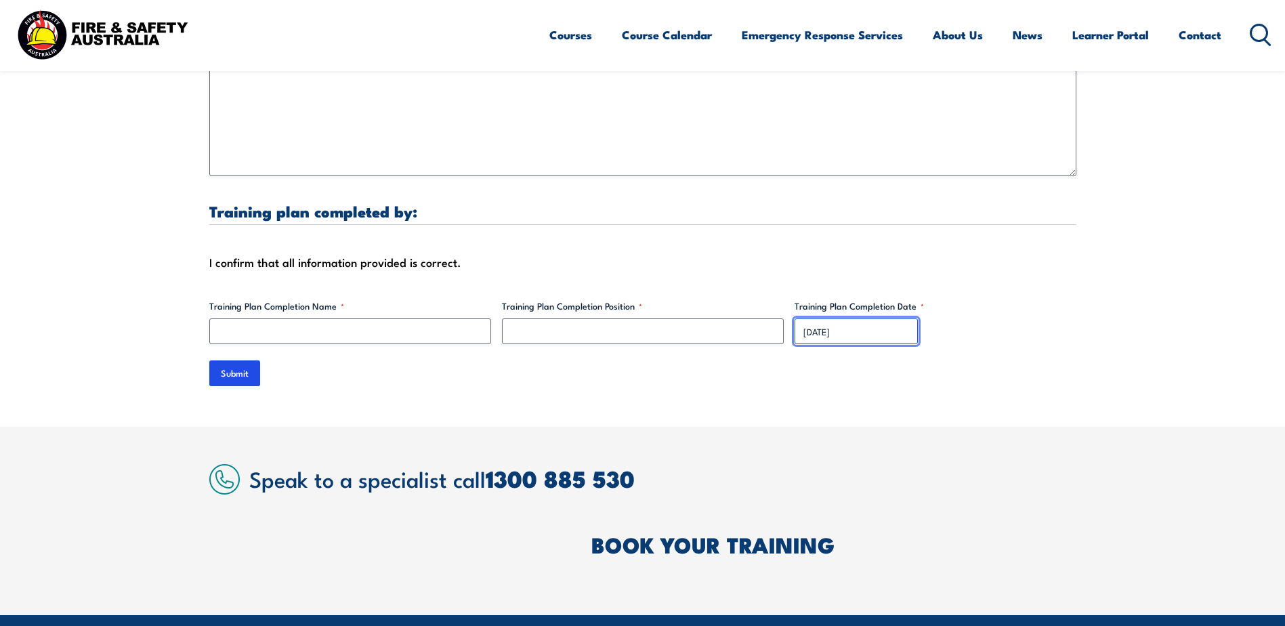
click at [825, 318] on input "[DATE]" at bounding box center [856, 331] width 123 height 26
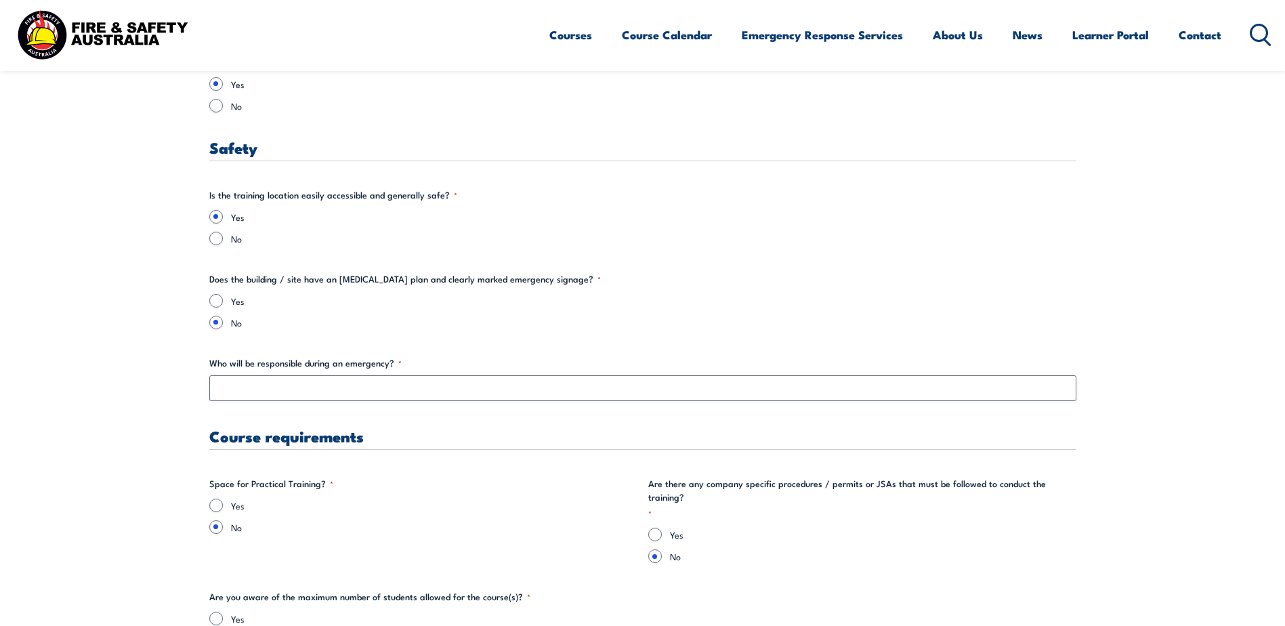
scroll to position [1897, 0]
